Goal: Communication & Community: Answer question/provide support

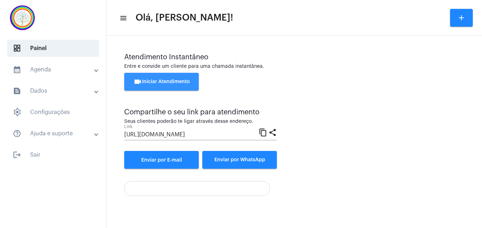
click at [170, 78] on button "videocam Iniciar Atendimento" at bounding box center [161, 82] width 75 height 18
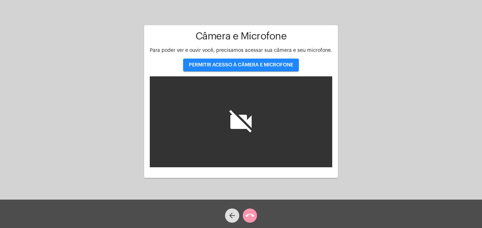
click at [221, 62] on span "PERMITIR ACESSO À CÂMERA E MICROFONE" at bounding box center [241, 64] width 104 height 5
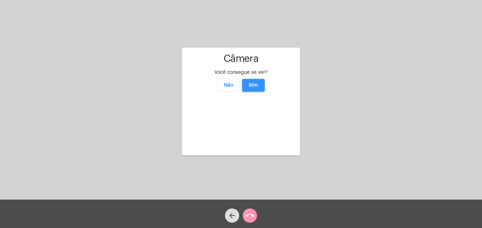
click at [254, 83] on span "Sim" at bounding box center [253, 85] width 9 height 5
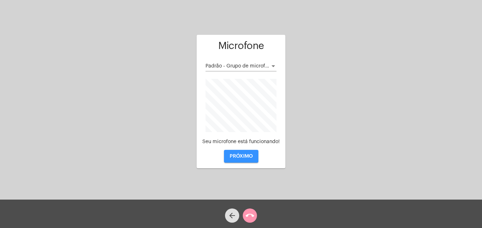
click at [241, 153] on button "PRÓXIMO" at bounding box center [241, 156] width 34 height 13
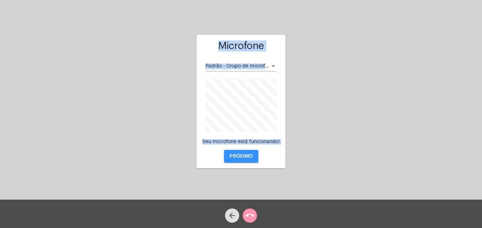
click at [241, 153] on div "Aguardando cliente acessar a chamada Ajustes settings Microfone Padrão - Grupo …" at bounding box center [241, 101] width 481 height 200
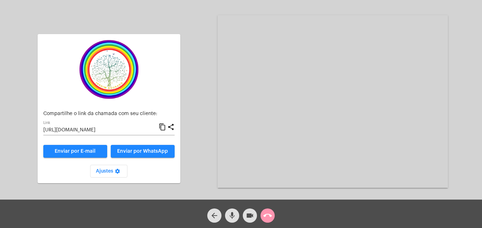
click at [163, 127] on mat-icon "content_copy" at bounding box center [162, 127] width 7 height 9
copy div "Microfone Padrão - Grupo de microfones (Realtek(R) Audio) Seu microfone está fu…"
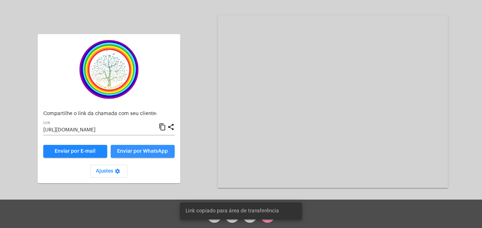
click at [158, 149] on span "Enviar por WhatsApp" at bounding box center [142, 151] width 51 height 5
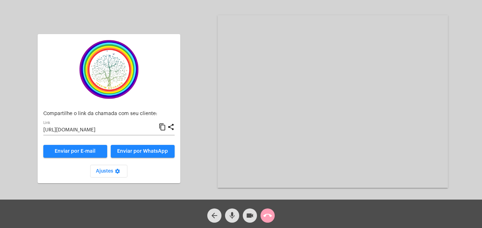
click at [269, 216] on mat-icon "call_end" at bounding box center [267, 215] width 9 height 9
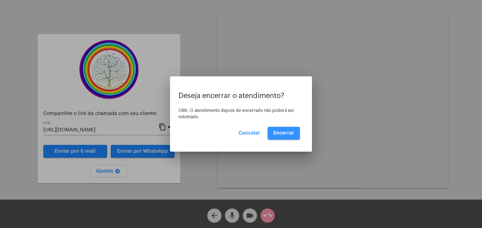
click at [286, 132] on span "Encerrar" at bounding box center [283, 133] width 21 height 5
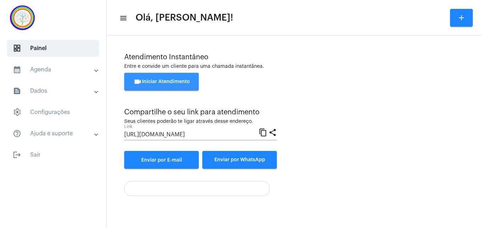
click at [157, 82] on span "videocam Iniciar Atendimento" at bounding box center [161, 81] width 56 height 5
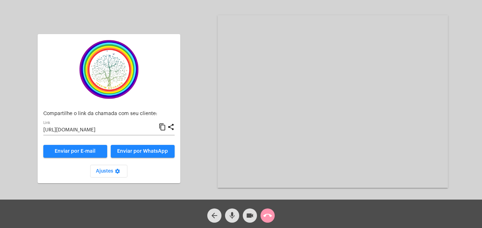
click at [163, 126] on mat-icon "content_copy" at bounding box center [162, 127] width 7 height 9
click at [164, 126] on mat-icon "content_copy" at bounding box center [162, 127] width 7 height 9
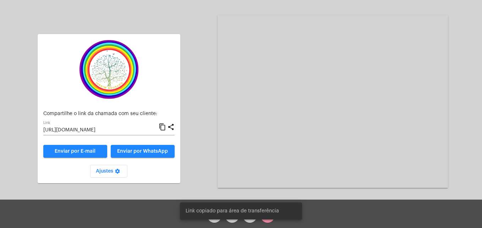
click at [164, 126] on mat-icon "content_copy" at bounding box center [162, 127] width 7 height 9
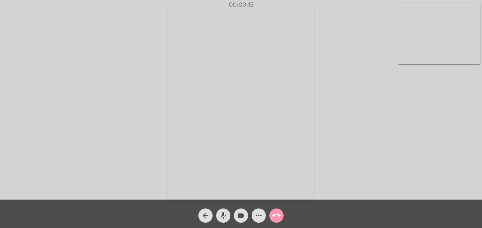
click at [410, 58] on video at bounding box center [439, 33] width 82 height 61
click at [200, 186] on video at bounding box center [305, 102] width 259 height 194
